Goal: Transaction & Acquisition: Purchase product/service

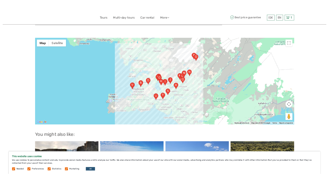
scroll to position [660, 0]
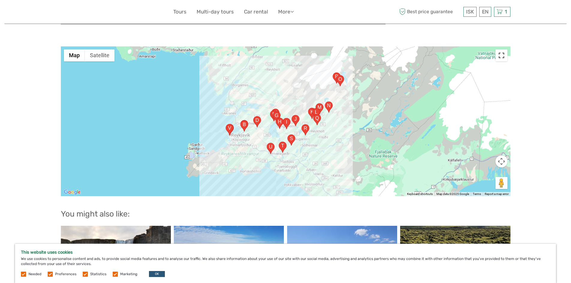
click at [502, 49] on button "Toggle fullscreen view" at bounding box center [502, 55] width 12 height 12
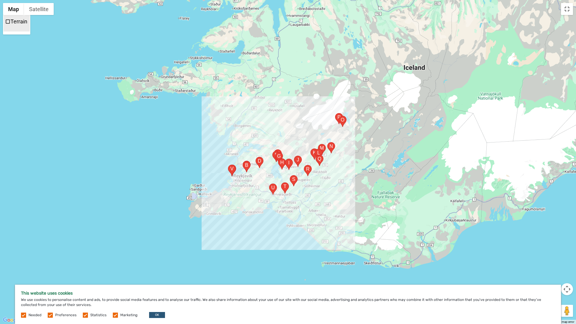
click at [7, 22] on span "Terrain" at bounding box center [7, 21] width 5 height 5
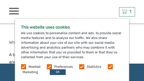
scroll to position [659, 0]
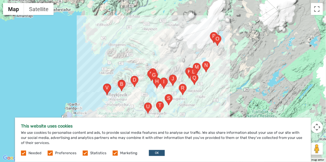
scroll to position [383, 0]
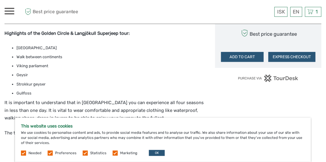
click at [276, 77] on img at bounding box center [268, 77] width 61 height 7
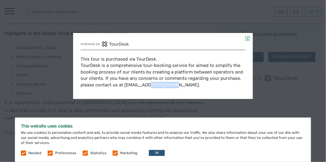
drag, startPoint x: 136, startPoint y: 85, endPoint x: 159, endPoint y: 83, distance: 22.8
click at [159, 83] on div "This tour is purchased via TourDesk. TourDesk is a comprehensive tour-booking s…" at bounding box center [163, 72] width 165 height 44
copy div "tourdesk.io"
click at [249, 37] on link at bounding box center [248, 38] width 4 height 5
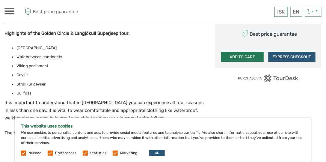
click at [251, 57] on button "ADD TO CART" at bounding box center [242, 57] width 43 height 10
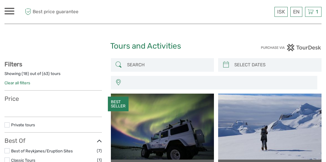
select select
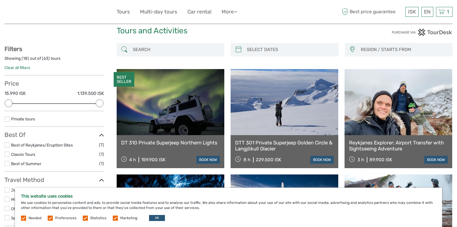
scroll to position [24, 0]
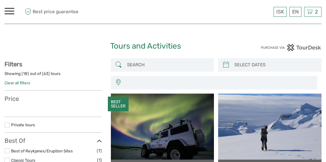
select select
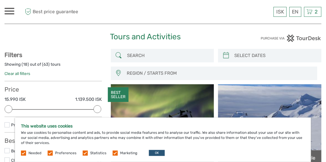
scroll to position [17, 0]
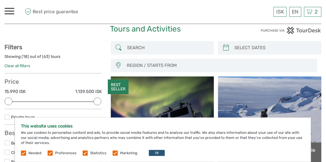
click at [22, 154] on label at bounding box center [23, 153] width 5 height 5
click at [49, 154] on label at bounding box center [50, 153] width 5 height 5
click at [0, 0] on input "checkbox" at bounding box center [0, 0] width 0 height 0
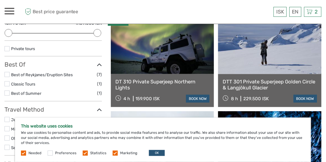
scroll to position [85, 0]
click at [84, 154] on label at bounding box center [85, 153] width 5 height 5
click at [0, 0] on input "checkbox" at bounding box center [0, 0] width 0 height 0
click at [113, 153] on label at bounding box center [115, 153] width 5 height 5
click at [0, 0] on input "checkbox" at bounding box center [0, 0] width 0 height 0
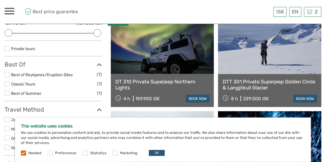
click at [23, 153] on label at bounding box center [23, 153] width 5 height 5
click at [157, 153] on button "OK" at bounding box center [157, 153] width 16 height 6
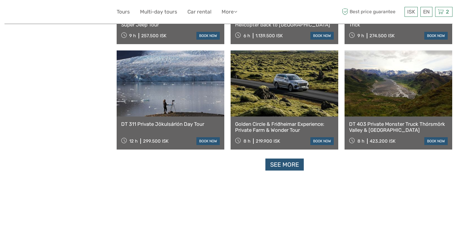
scroll to position [571, 0]
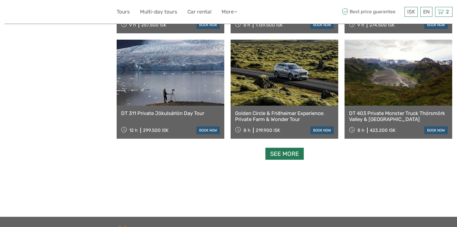
click at [283, 154] on link "See more" at bounding box center [284, 154] width 38 height 12
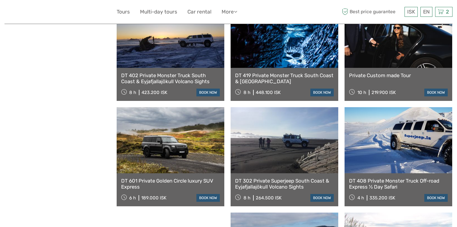
scroll to position [739, 0]
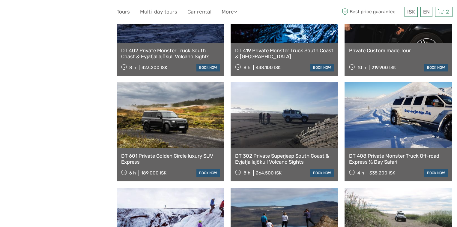
click at [175, 123] on link at bounding box center [171, 115] width 108 height 66
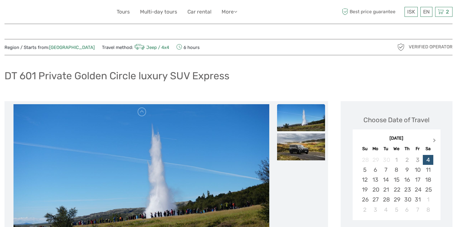
click at [435, 139] on span "Next Month" at bounding box center [435, 141] width 0 height 9
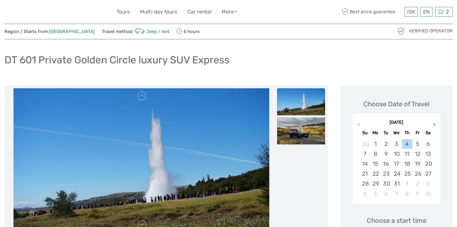
scroll to position [24, 0]
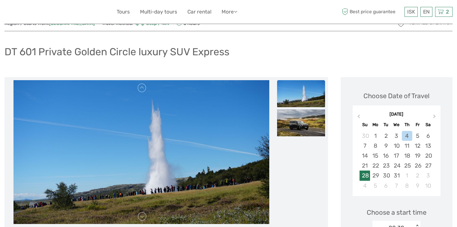
click at [367, 176] on div "28" at bounding box center [365, 175] width 10 height 10
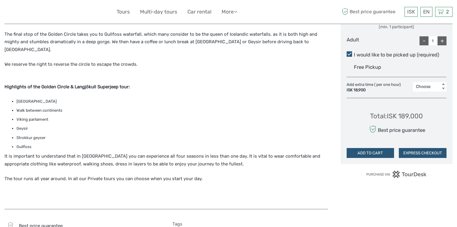
scroll to position [288, 0]
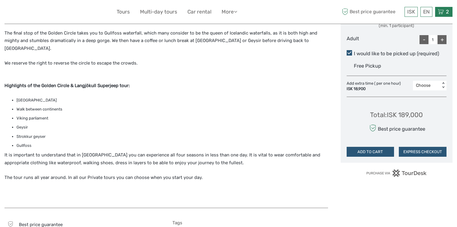
click at [443, 13] on icon at bounding box center [441, 11] width 6 height 7
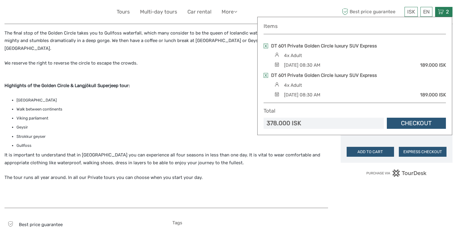
click at [433, 60] on div "DT 601 Private Golden Circle luxury SUV Express 4x Adult Sunday, 28 December 20…" at bounding box center [355, 56] width 182 height 26
click at [265, 74] on link at bounding box center [266, 75] width 4 height 5
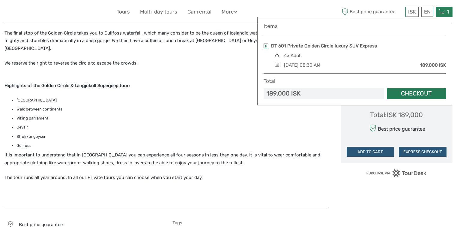
click at [428, 91] on link "Checkout" at bounding box center [416, 93] width 59 height 11
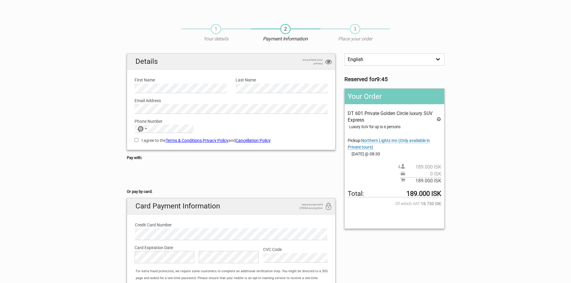
click at [398, 142] on span "Northern Lights Inn (Only available in Private tours)" at bounding box center [389, 144] width 82 height 12
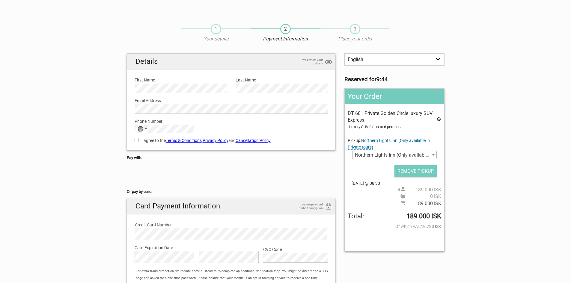
click at [418, 156] on span "Northern Lights Inn (Only available in Private tours)" at bounding box center [395, 155] width 84 height 8
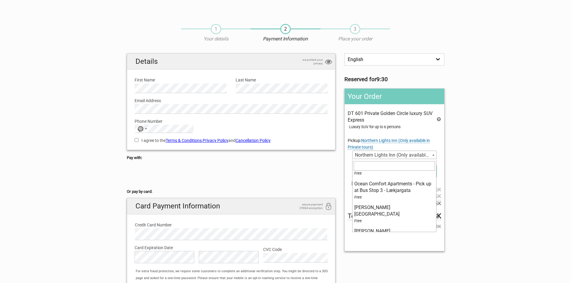
scroll to position [4049, 0]
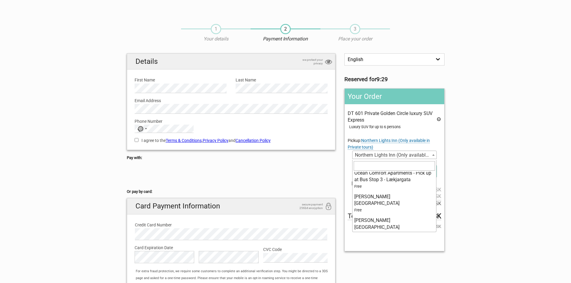
click at [384, 166] on input "search" at bounding box center [394, 166] width 81 height 10
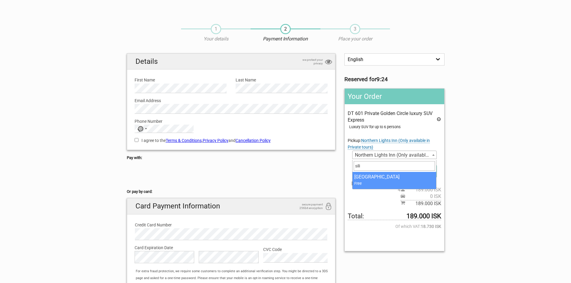
type input "sili"
select select "360840"
